Goal: Book appointment/travel/reservation

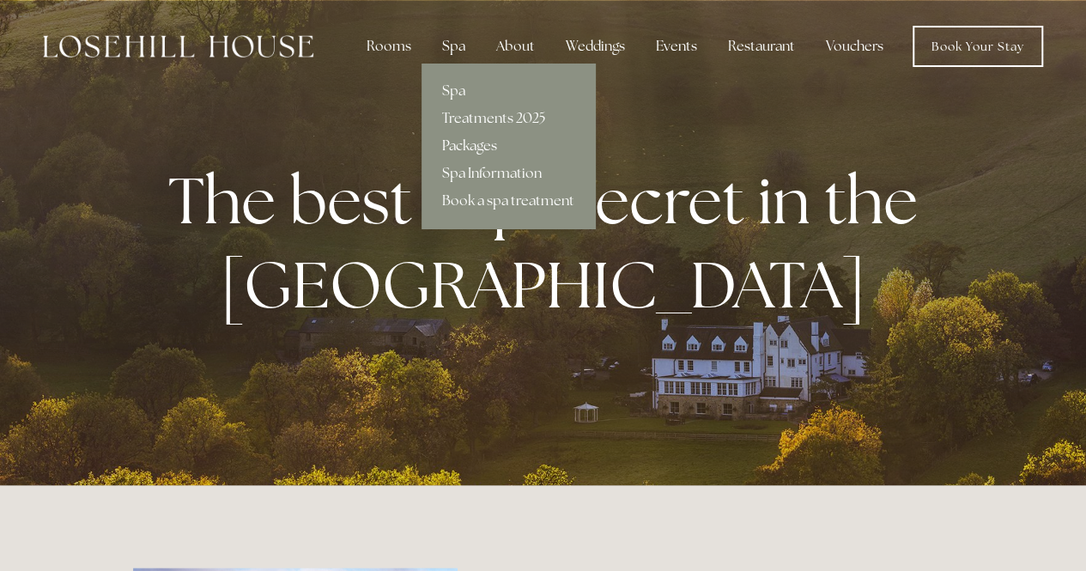
click at [455, 142] on link "Packages" at bounding box center [508, 145] width 173 height 27
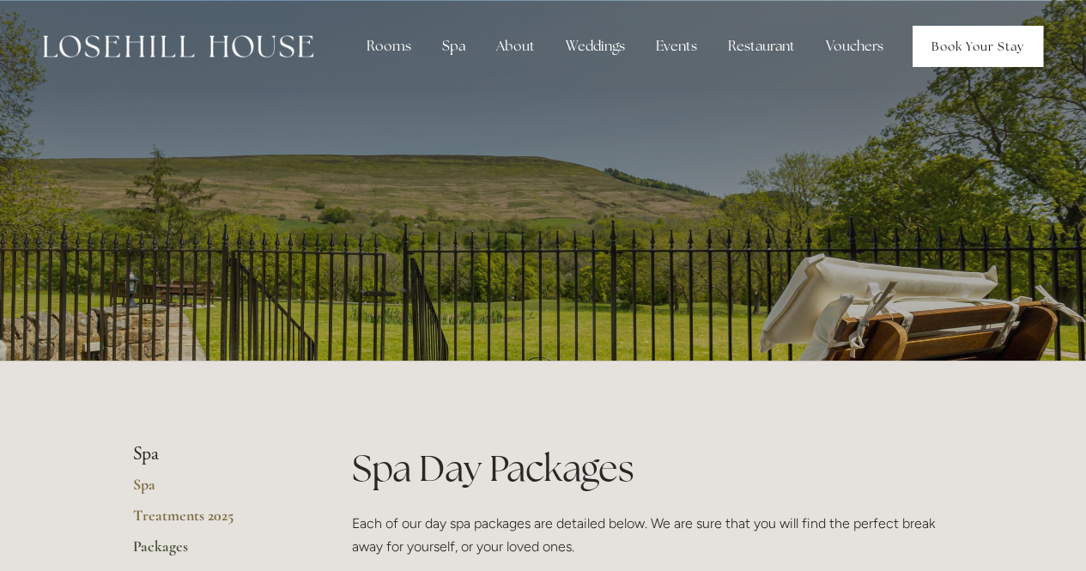
click at [931, 52] on link "Book Your Stay" at bounding box center [978, 46] width 130 height 41
